Goal: Information Seeking & Learning: Learn about a topic

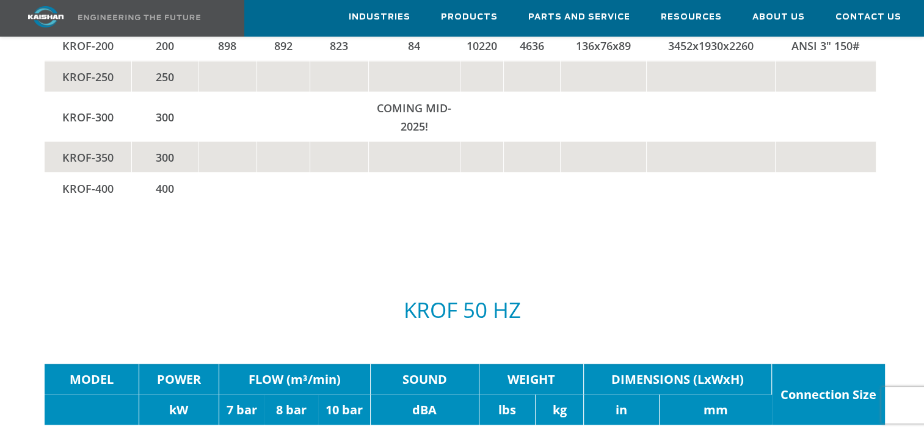
scroll to position [2247, 0]
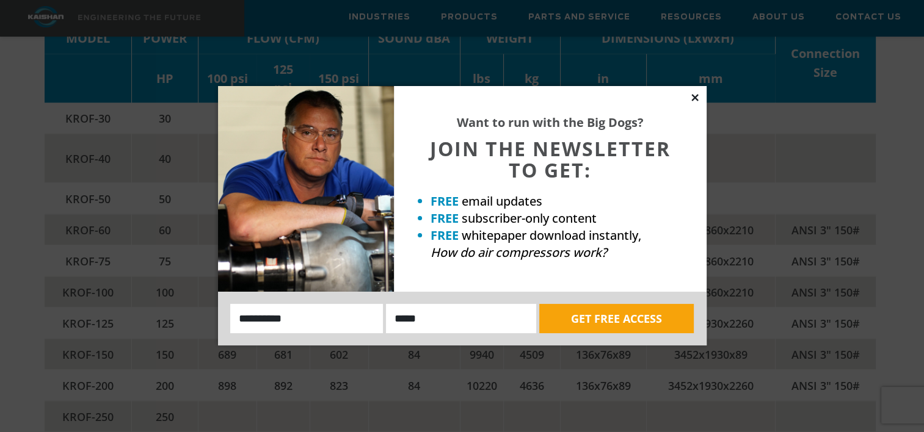
click at [692, 98] on icon at bounding box center [694, 97] width 11 height 11
